Goal: Navigation & Orientation: Find specific page/section

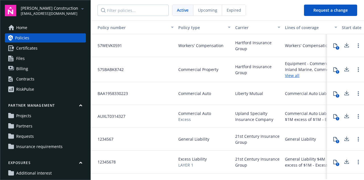
click at [31, 29] on link "Home" at bounding box center [45, 27] width 81 height 9
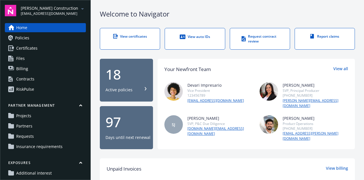
click at [23, 78] on div "Contracts" at bounding box center [25, 78] width 18 height 9
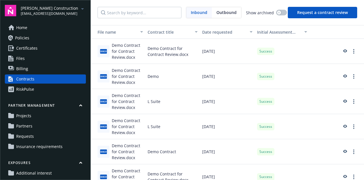
click at [21, 119] on span "Projects" at bounding box center [23, 115] width 15 height 9
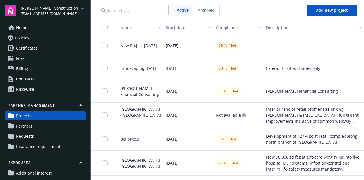
click at [24, 127] on span "Partners" at bounding box center [24, 125] width 16 height 9
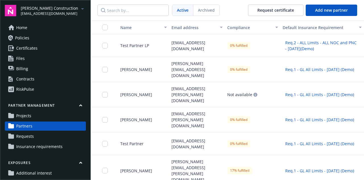
click at [28, 143] on span "Insurance requirements" at bounding box center [39, 146] width 46 height 9
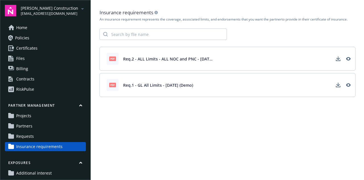
click at [32, 25] on link "Home" at bounding box center [45, 27] width 81 height 9
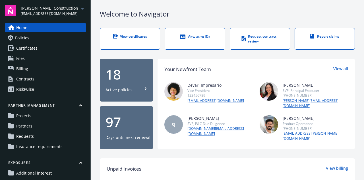
click at [20, 39] on span "Policies" at bounding box center [22, 37] width 14 height 9
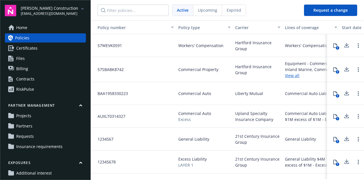
click at [29, 89] on div "RiskPulse" at bounding box center [25, 89] width 18 height 9
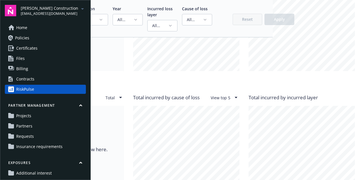
scroll to position [555, 96]
